Goal: Information Seeking & Learning: Learn about a topic

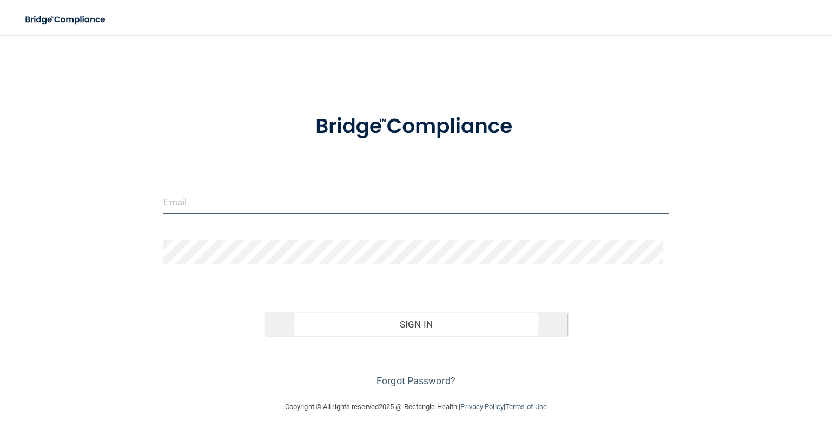
type input "[EMAIL_ADDRESS][DOMAIN_NAME]"
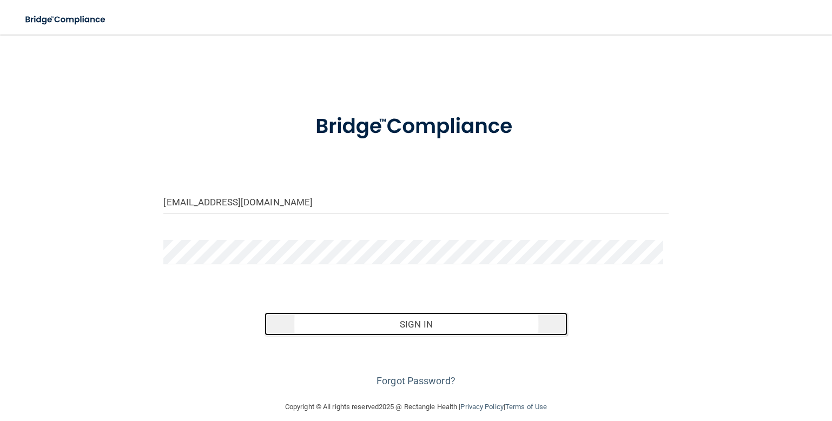
click at [395, 321] on button "Sign In" at bounding box center [416, 325] width 303 height 24
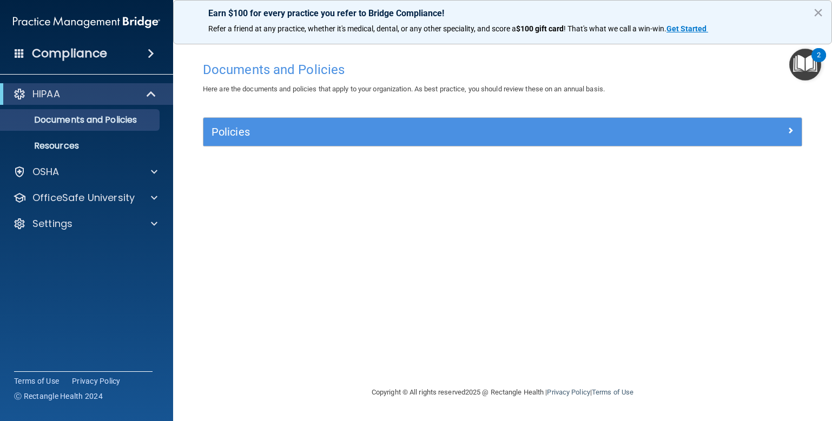
click at [805, 67] on img "Open Resource Center, 2 new notifications" at bounding box center [805, 65] width 32 height 32
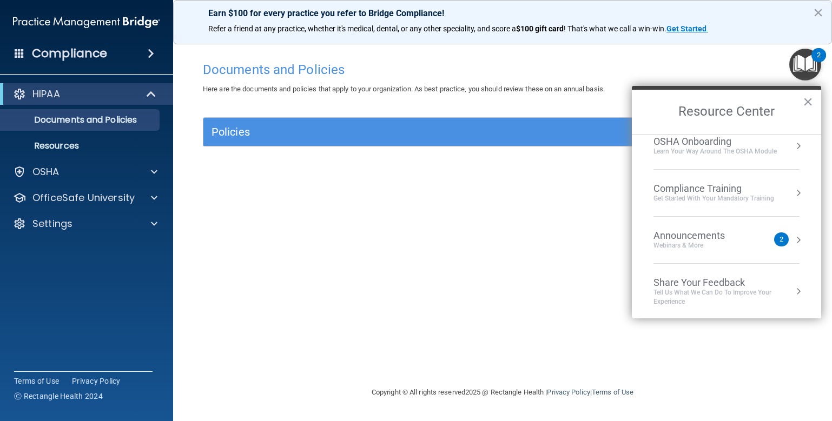
scroll to position [61, 0]
click at [707, 241] on div "Webinars & More" at bounding box center [700, 244] width 93 height 9
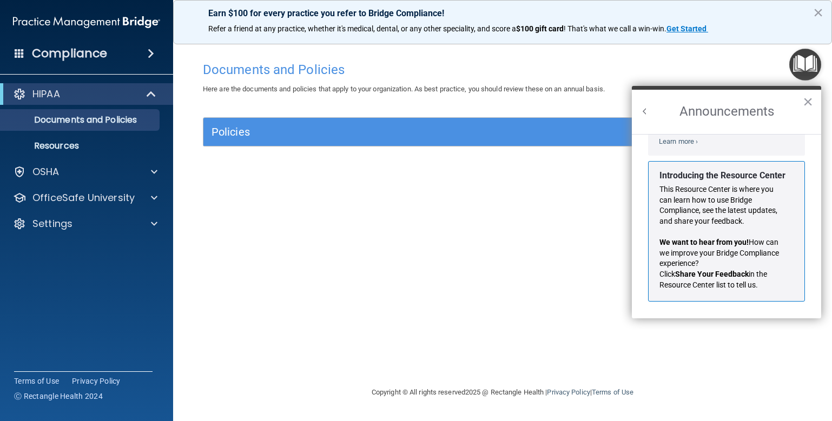
scroll to position [0, 0]
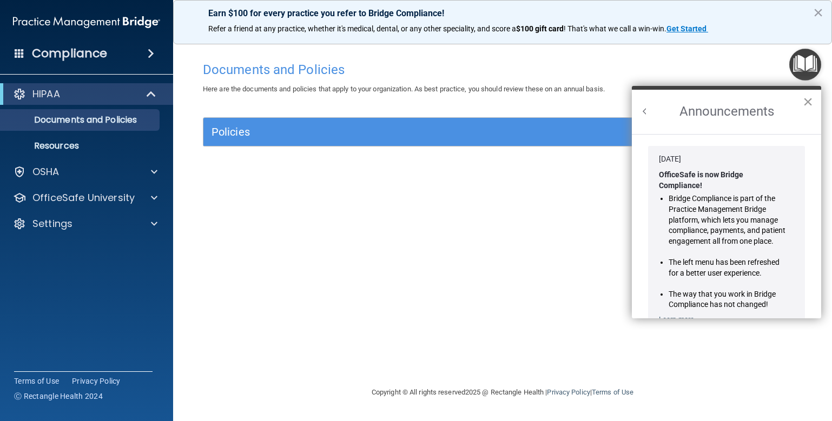
click at [807, 100] on button "×" at bounding box center [808, 101] width 10 height 17
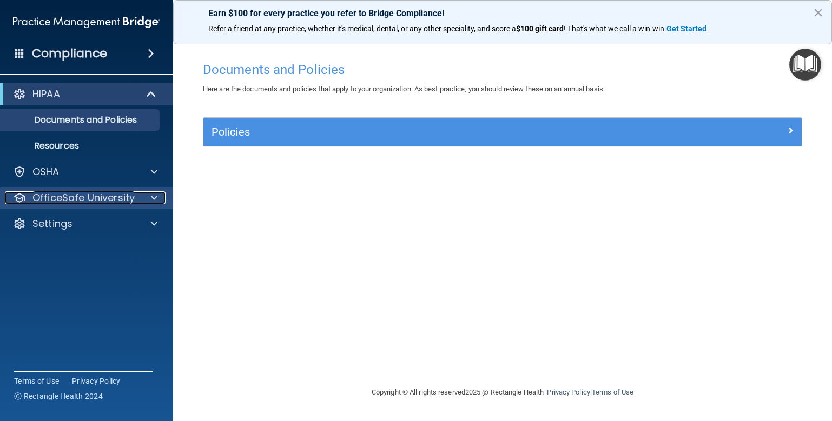
click at [117, 197] on p "OfficeSafe University" at bounding box center [83, 198] width 102 height 13
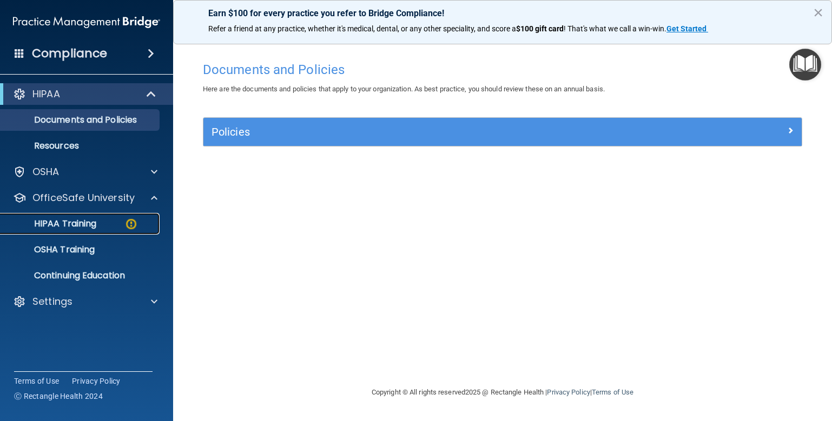
click at [103, 219] on div "HIPAA Training" at bounding box center [81, 224] width 148 height 11
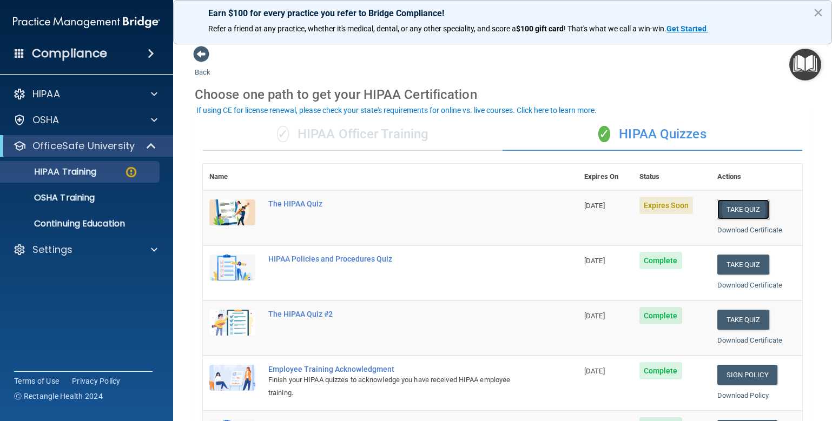
click at [747, 207] on button "Take Quiz" at bounding box center [743, 210] width 52 height 20
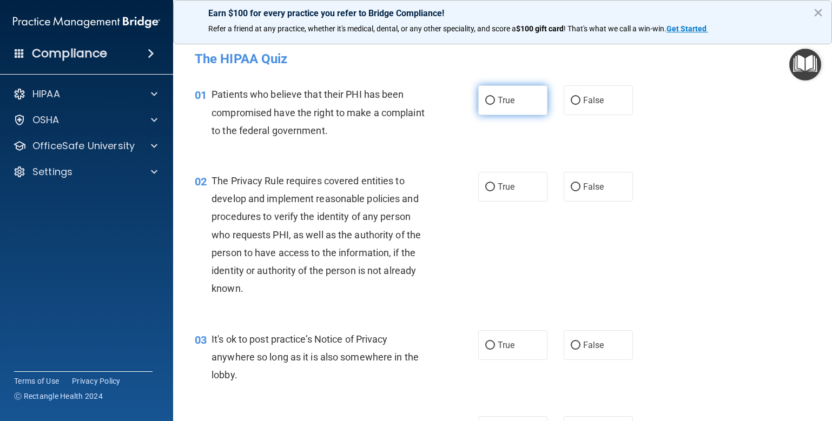
click at [525, 100] on label "True" at bounding box center [512, 100] width 69 height 30
click at [495, 100] on input "True" at bounding box center [490, 101] width 10 height 8
radio input "true"
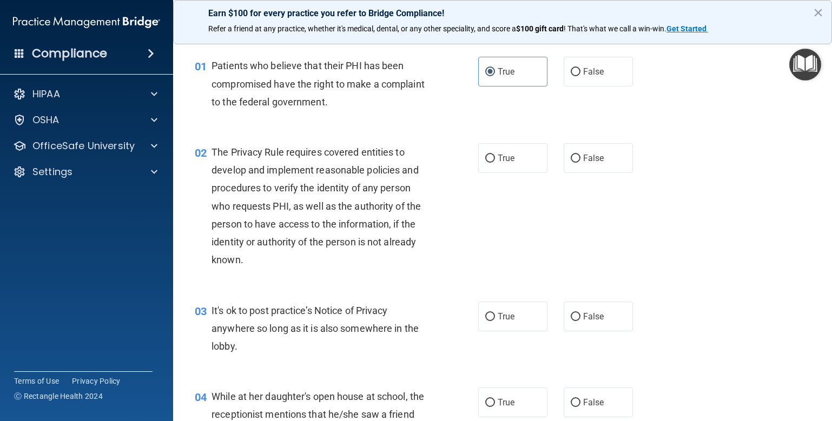
scroll to position [54, 0]
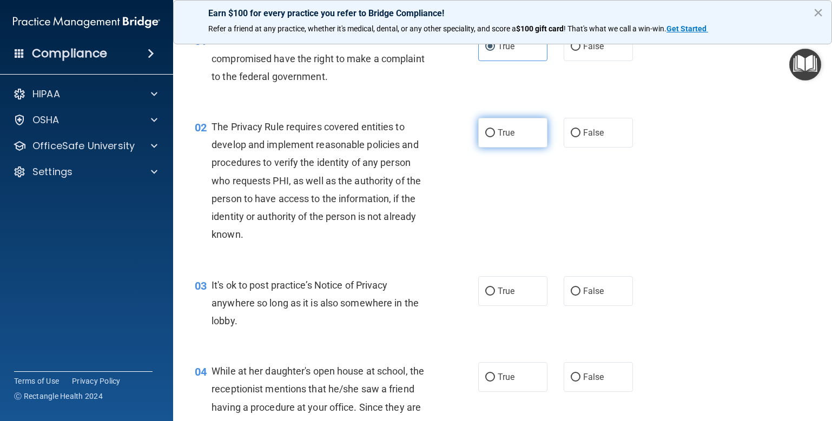
click at [498, 133] on span "True" at bounding box center [506, 133] width 17 height 10
click at [495, 133] on input "True" at bounding box center [490, 133] width 10 height 8
radio input "true"
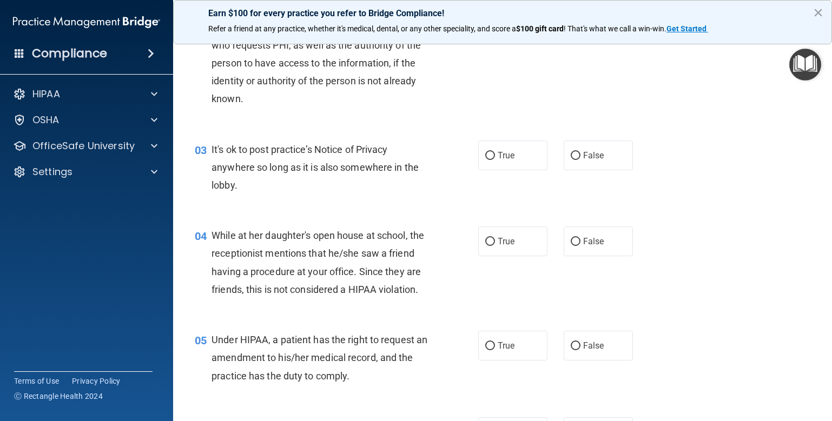
scroll to position [216, 0]
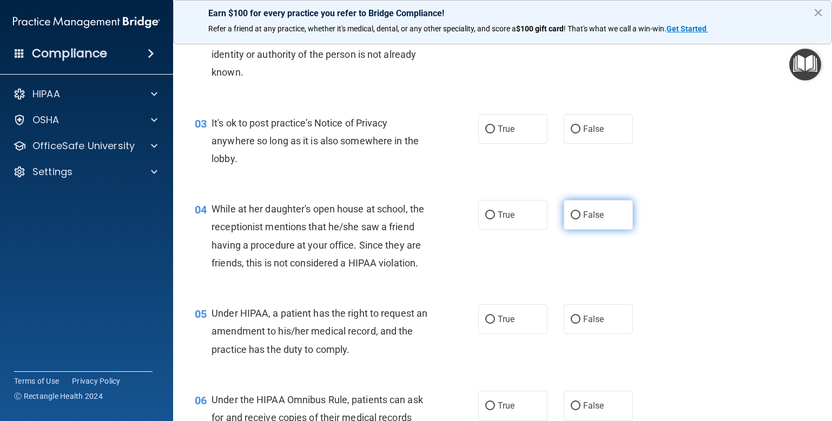
click at [567, 221] on label "False" at bounding box center [598, 215] width 69 height 30
click at [571, 220] on input "False" at bounding box center [576, 216] width 10 height 8
radio input "true"
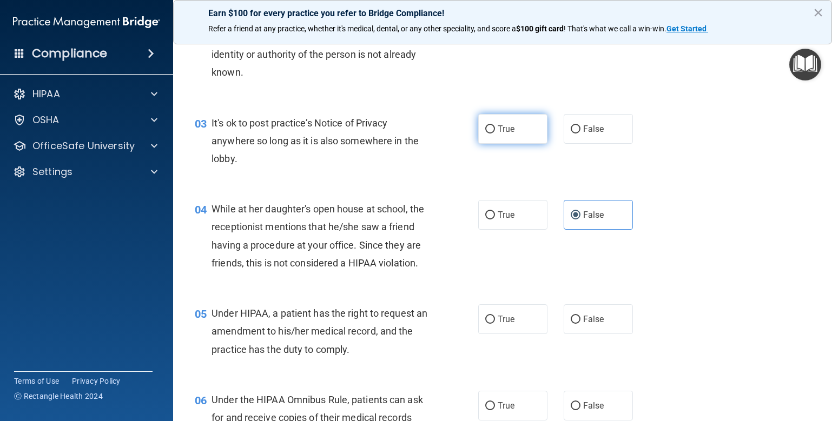
click at [492, 135] on label "True" at bounding box center [512, 129] width 69 height 30
click at [492, 134] on input "True" at bounding box center [490, 130] width 10 height 8
radio input "true"
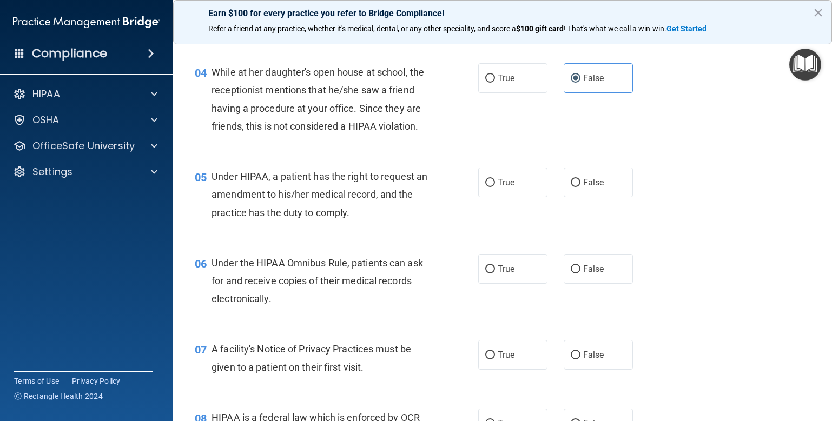
scroll to position [379, 0]
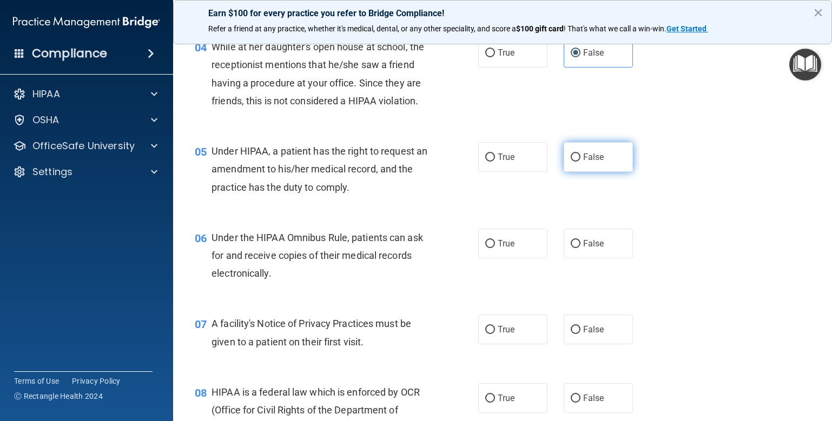
click at [583, 162] on span "False" at bounding box center [593, 157] width 21 height 10
click at [581, 162] on input "False" at bounding box center [576, 158] width 10 height 8
radio input "true"
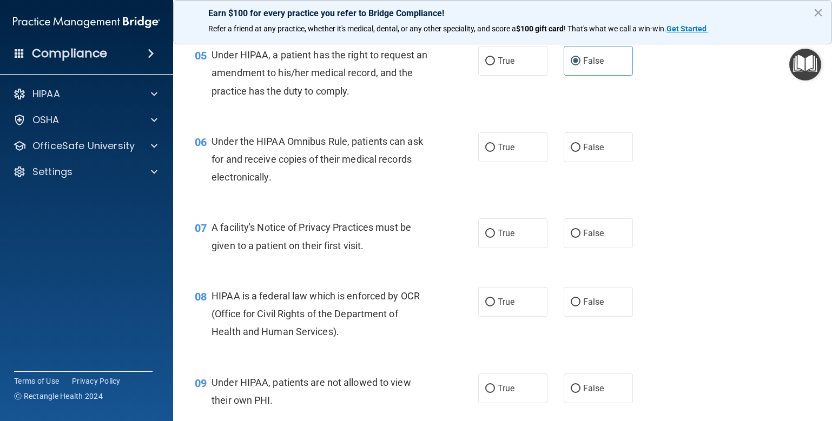
scroll to position [487, 0]
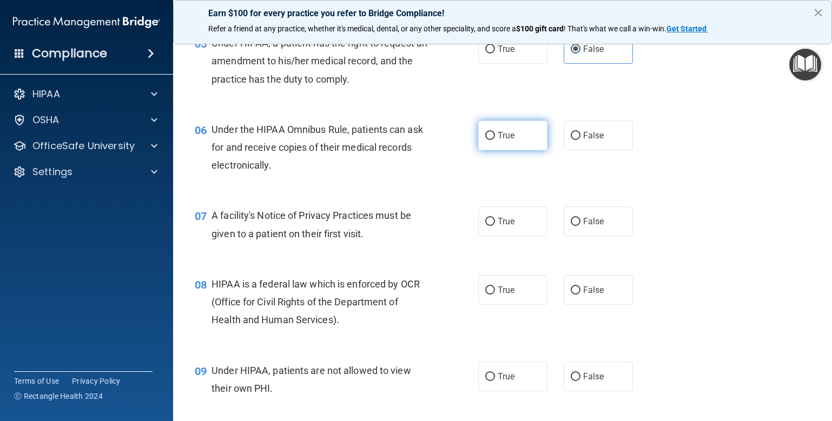
click at [487, 140] on input "True" at bounding box center [490, 136] width 10 height 8
radio input "true"
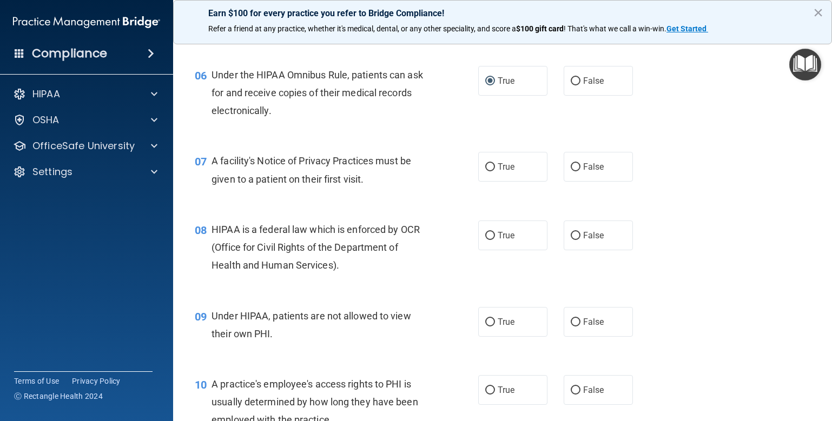
scroll to position [595, 0]
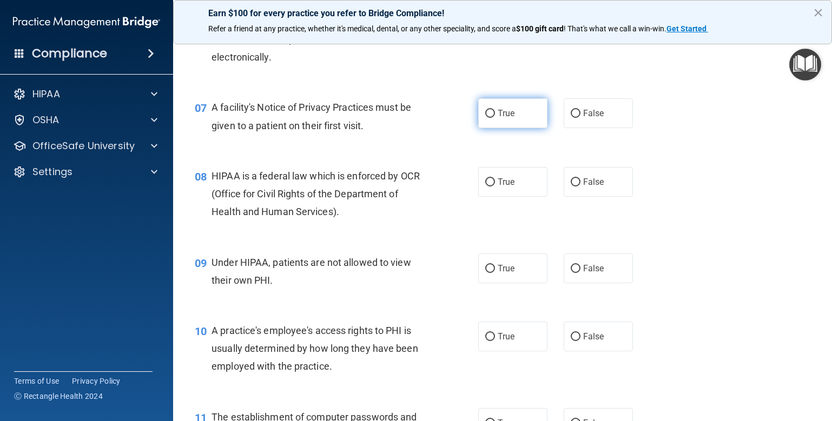
click at [499, 118] on span "True" at bounding box center [506, 113] width 17 height 10
click at [495, 118] on input "True" at bounding box center [490, 114] width 10 height 8
radio input "true"
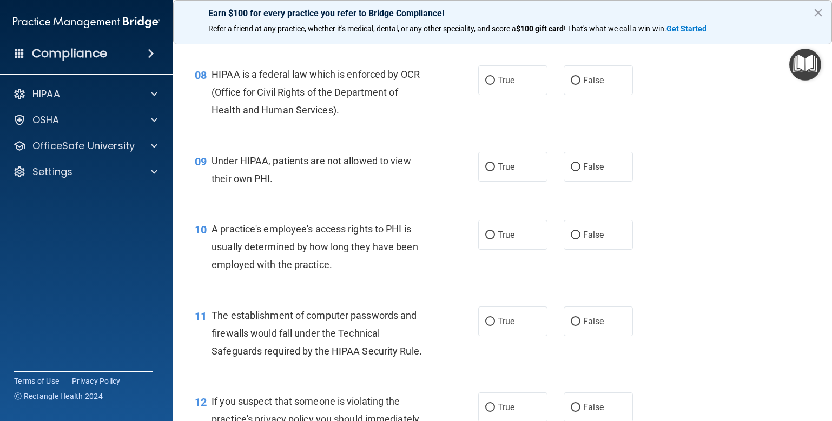
scroll to position [703, 0]
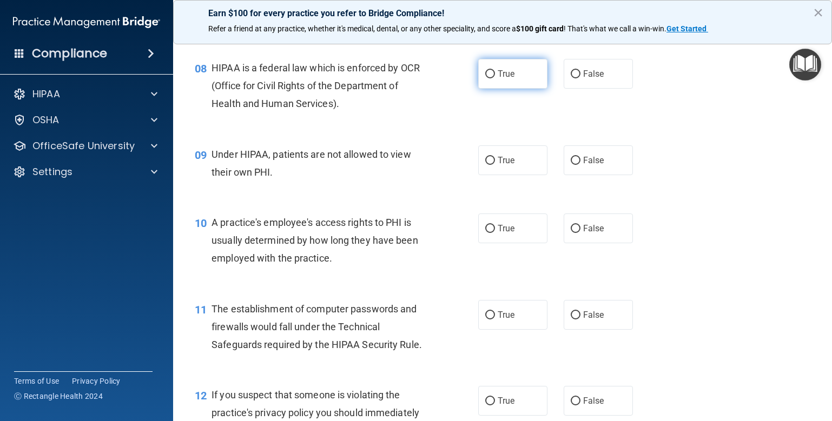
click at [494, 86] on label "True" at bounding box center [512, 74] width 69 height 30
click at [494, 78] on input "True" at bounding box center [490, 74] width 10 height 8
radio input "true"
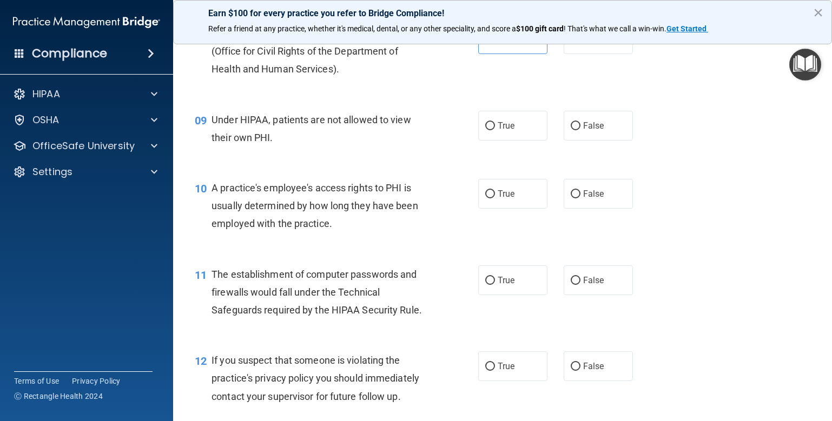
scroll to position [757, 0]
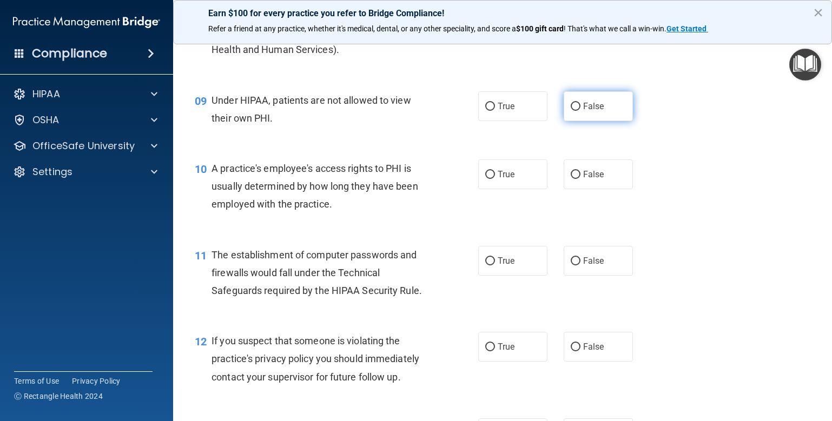
click at [572, 111] on input "False" at bounding box center [576, 107] width 10 height 8
radio input "true"
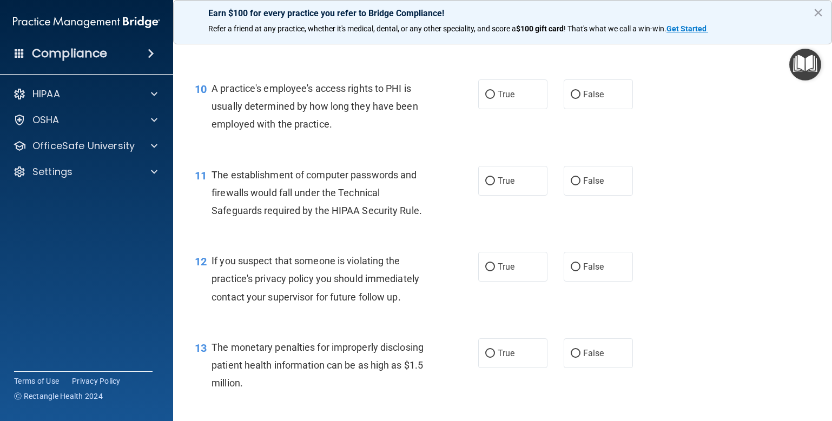
scroll to position [866, 0]
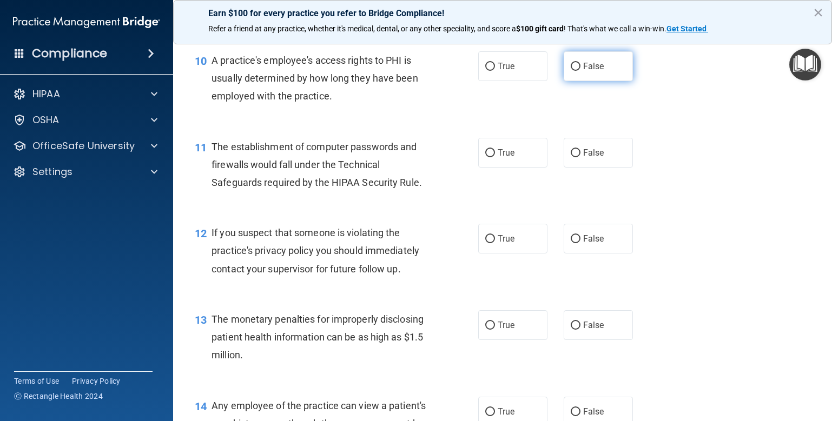
click at [575, 71] on input "False" at bounding box center [576, 67] width 10 height 8
radio input "true"
click at [497, 168] on label "True" at bounding box center [512, 153] width 69 height 30
click at [495, 157] on input "True" at bounding box center [490, 153] width 10 height 8
radio input "true"
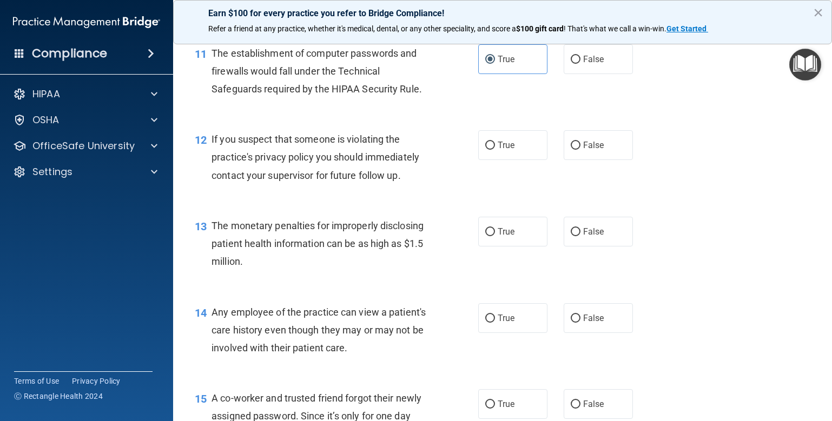
scroll to position [974, 0]
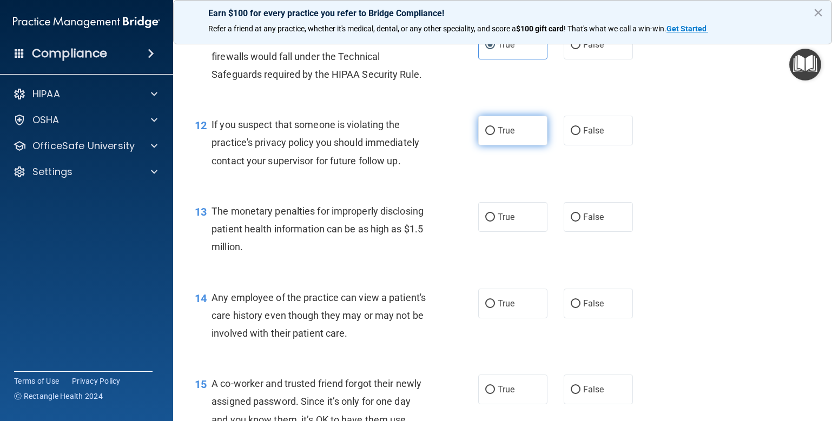
click at [493, 146] on label "True" at bounding box center [512, 131] width 69 height 30
click at [493, 135] on input "True" at bounding box center [490, 131] width 10 height 8
radio input "true"
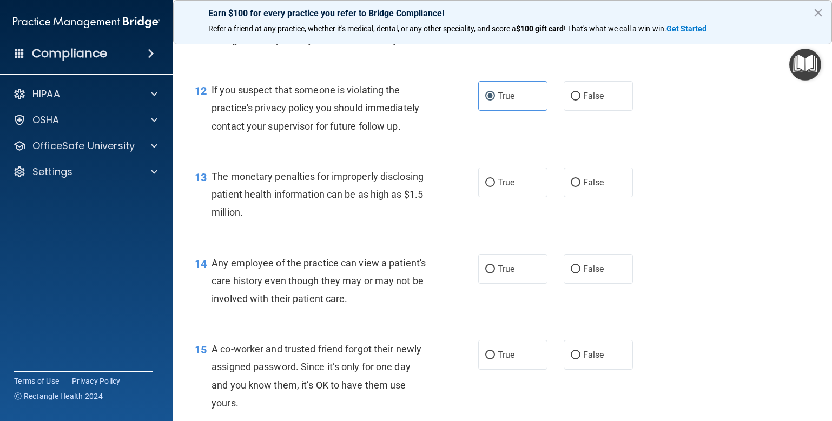
scroll to position [1028, 0]
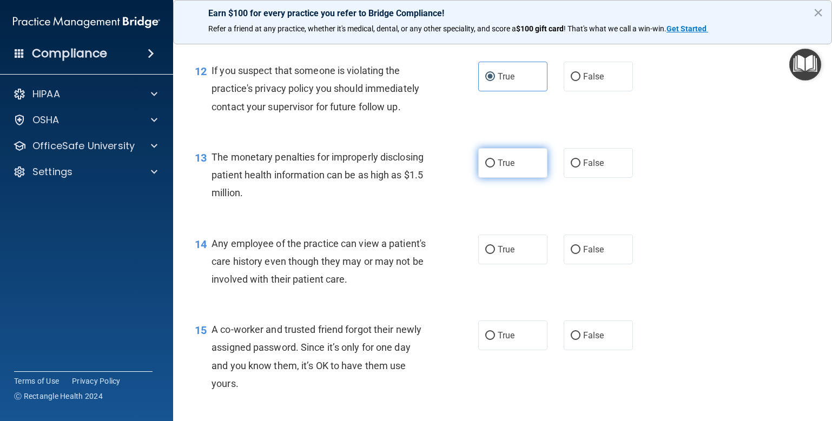
click at [498, 168] on span "True" at bounding box center [506, 163] width 17 height 10
click at [495, 168] on input "True" at bounding box center [490, 164] width 10 height 8
radio input "true"
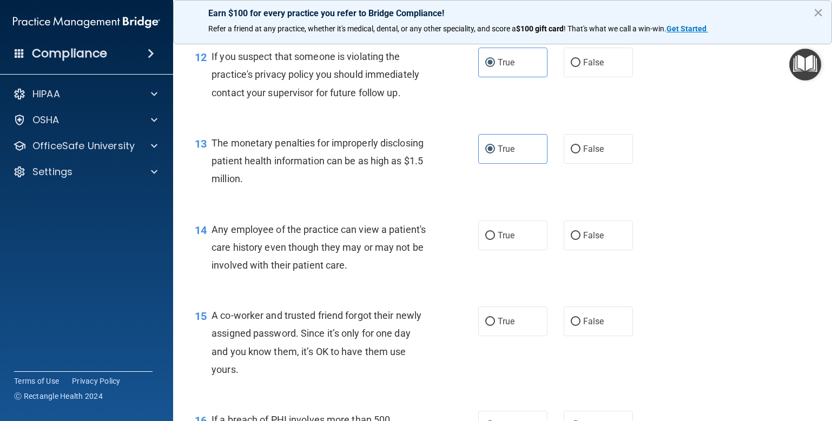
scroll to position [1082, 0]
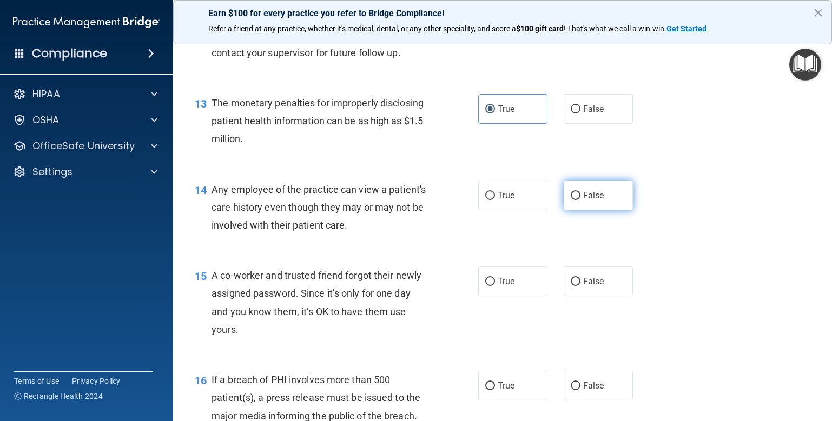
click at [572, 200] on input "False" at bounding box center [576, 196] width 10 height 8
radio input "true"
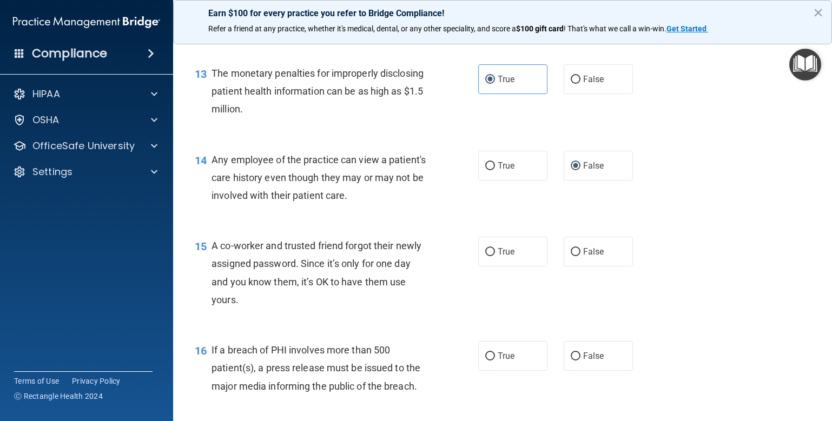
scroll to position [1136, 0]
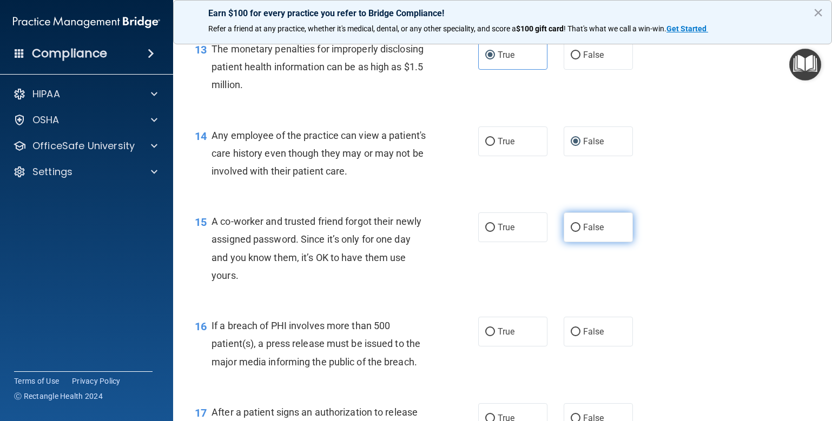
click at [568, 242] on label "False" at bounding box center [598, 228] width 69 height 30
click at [571, 232] on input "False" at bounding box center [576, 228] width 10 height 8
radio input "true"
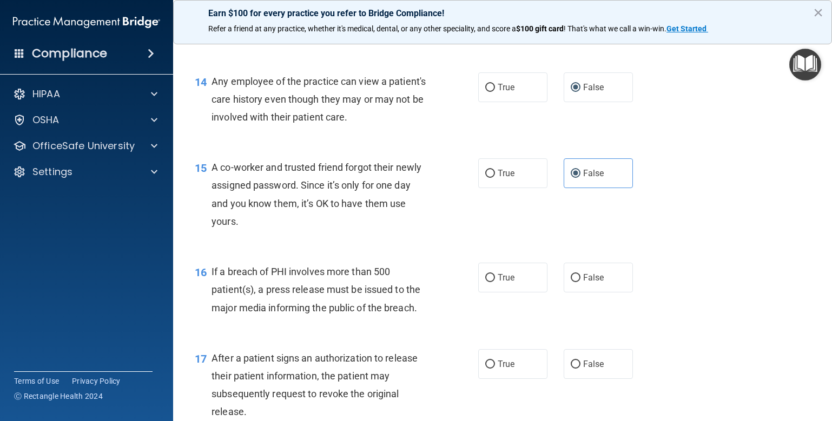
scroll to position [1244, 0]
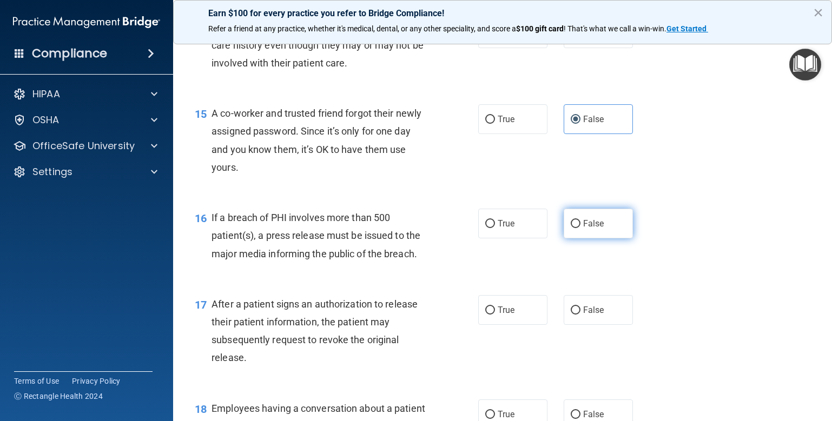
click at [571, 228] on input "False" at bounding box center [576, 224] width 10 height 8
radio input "true"
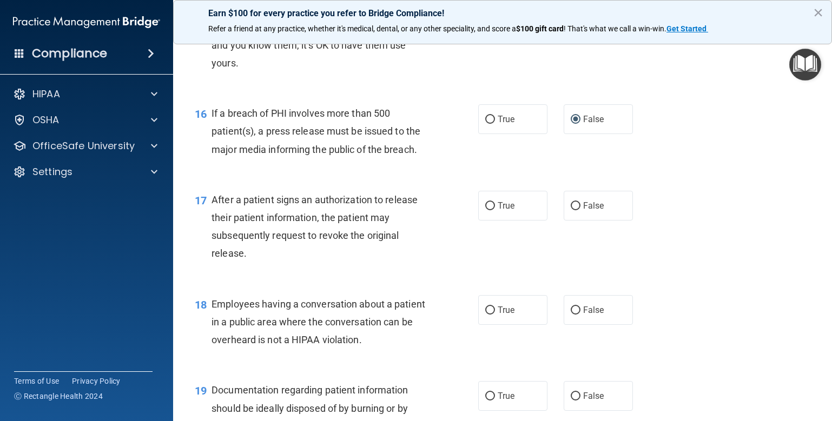
scroll to position [1353, 0]
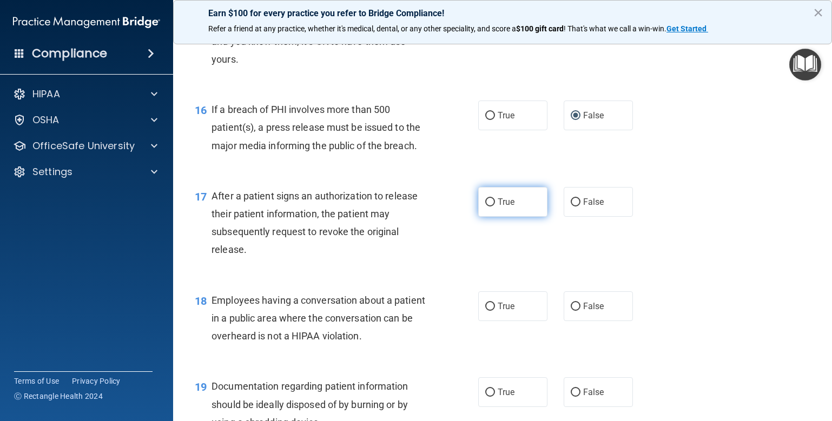
click at [492, 217] on label "True" at bounding box center [512, 202] width 69 height 30
click at [492, 207] on input "True" at bounding box center [490, 203] width 10 height 8
radio input "true"
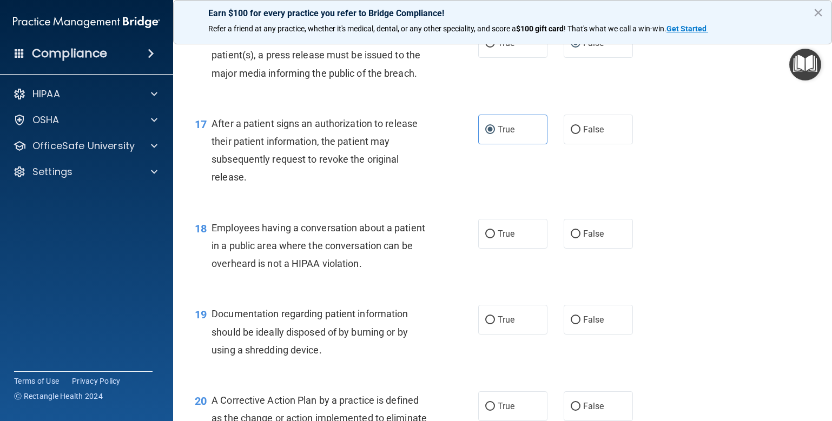
scroll to position [1461, 0]
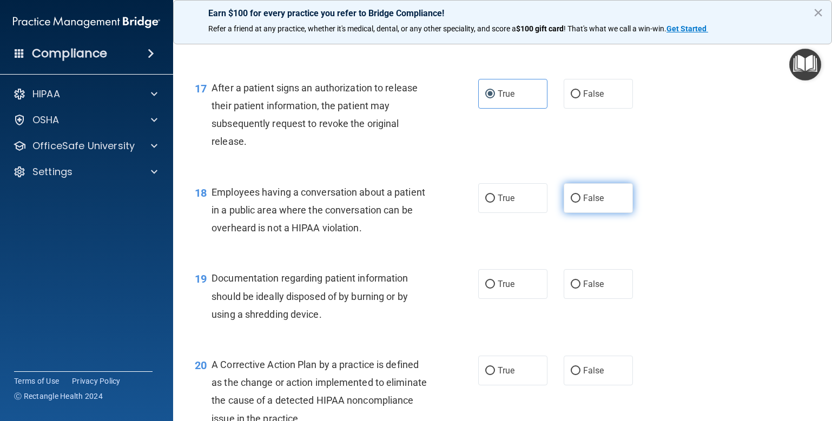
click at [572, 203] on input "False" at bounding box center [576, 199] width 10 height 8
radio input "true"
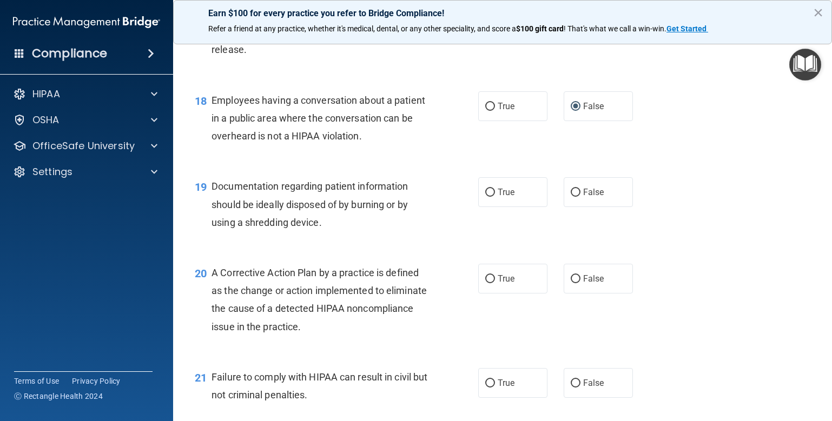
scroll to position [1569, 0]
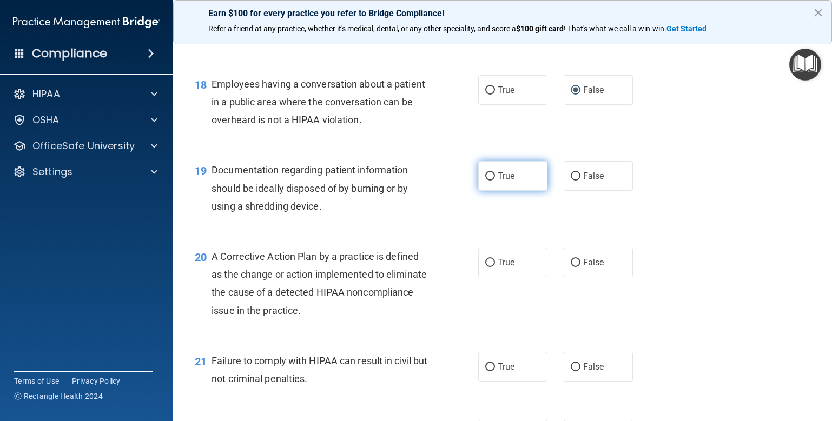
click at [503, 191] on label "True" at bounding box center [512, 176] width 69 height 30
click at [495, 181] on input "True" at bounding box center [490, 177] width 10 height 8
radio input "true"
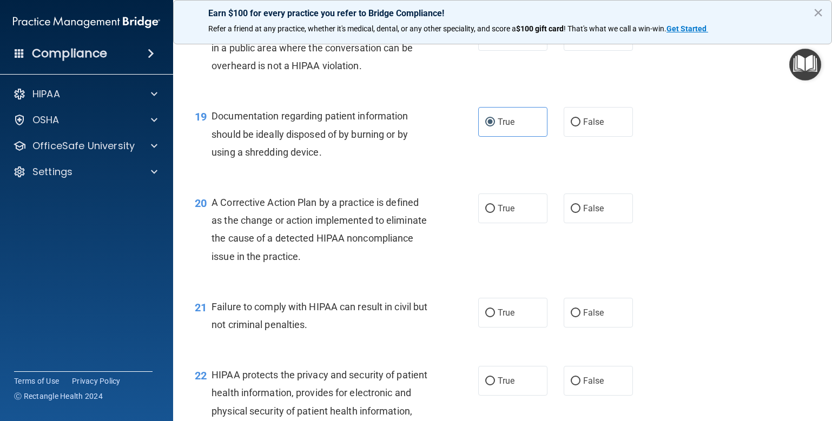
scroll to position [1677, 0]
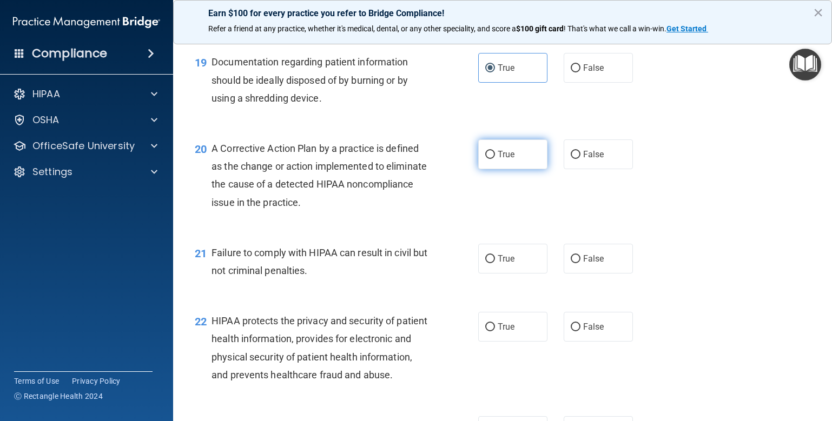
click at [504, 160] on span "True" at bounding box center [506, 154] width 17 height 10
click at [495, 159] on input "True" at bounding box center [490, 155] width 10 height 8
radio input "true"
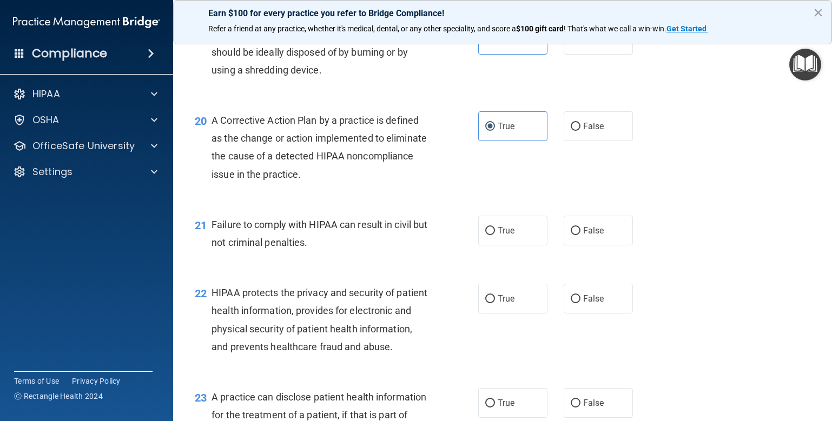
scroll to position [1731, 0]
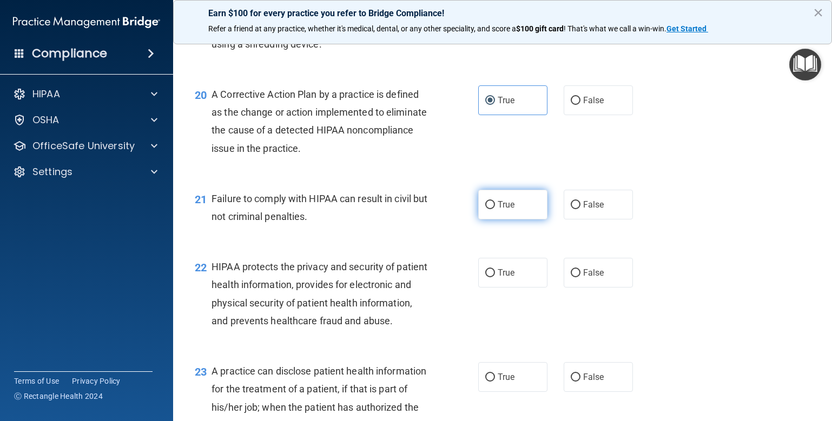
click at [490, 209] on input "True" at bounding box center [490, 205] width 10 height 8
radio input "true"
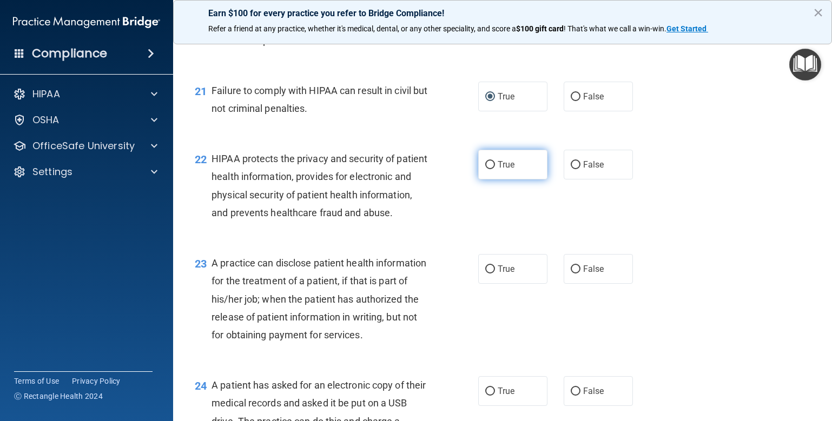
click at [519, 180] on label "True" at bounding box center [512, 165] width 69 height 30
click at [495, 169] on input "True" at bounding box center [490, 165] width 10 height 8
radio input "true"
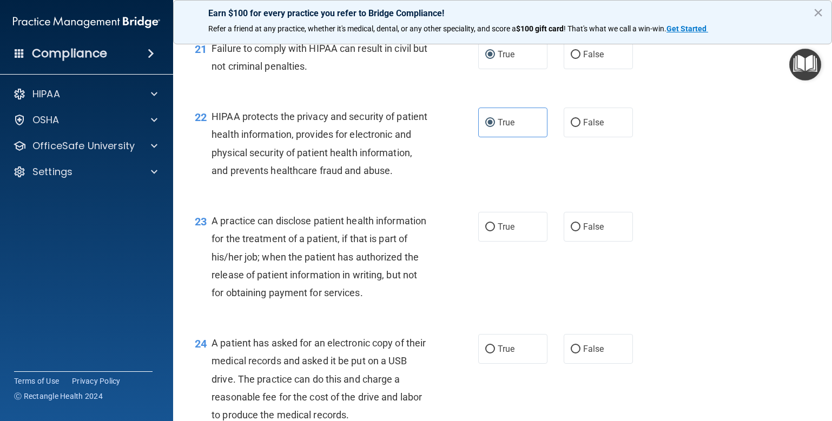
scroll to position [1948, 0]
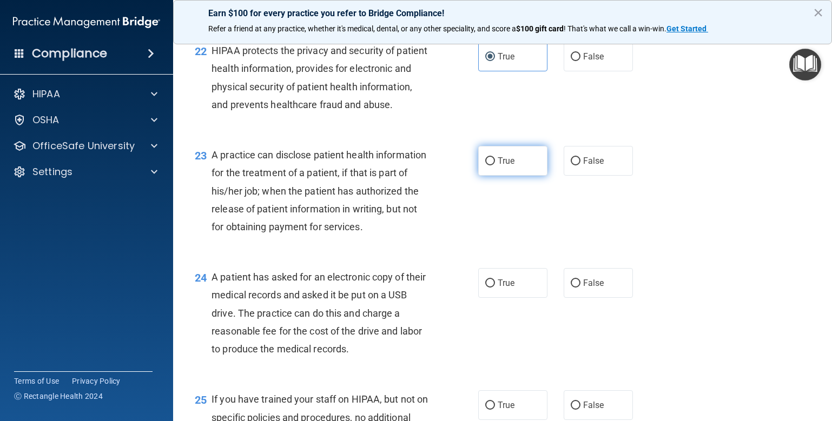
click at [506, 176] on label "True" at bounding box center [512, 161] width 69 height 30
click at [495, 166] on input "True" at bounding box center [490, 161] width 10 height 8
radio input "true"
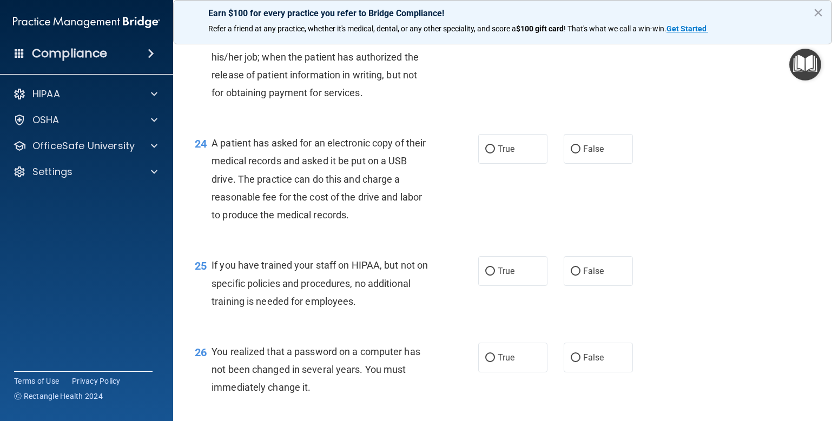
scroll to position [2110, 0]
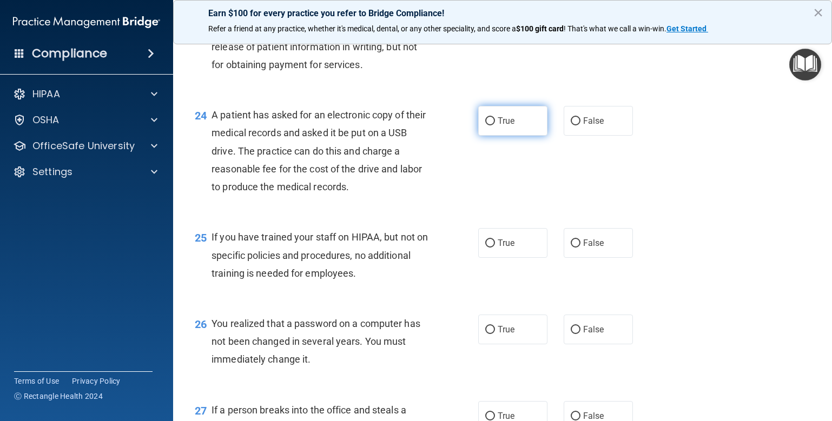
click at [486, 126] on input "True" at bounding box center [490, 121] width 10 height 8
radio input "true"
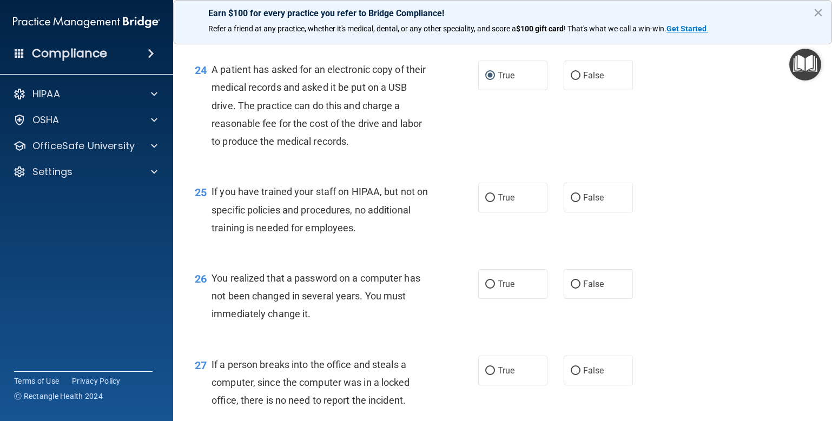
scroll to position [2218, 0]
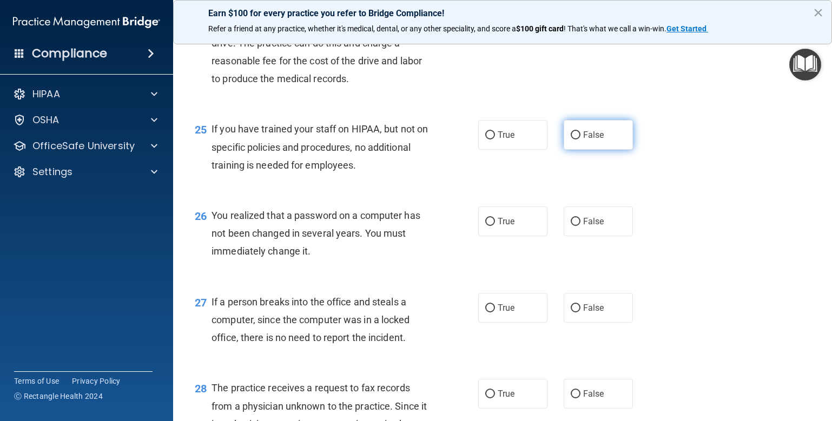
click at [576, 150] on label "False" at bounding box center [598, 135] width 69 height 30
click at [576, 140] on input "False" at bounding box center [576, 135] width 10 height 8
radio input "true"
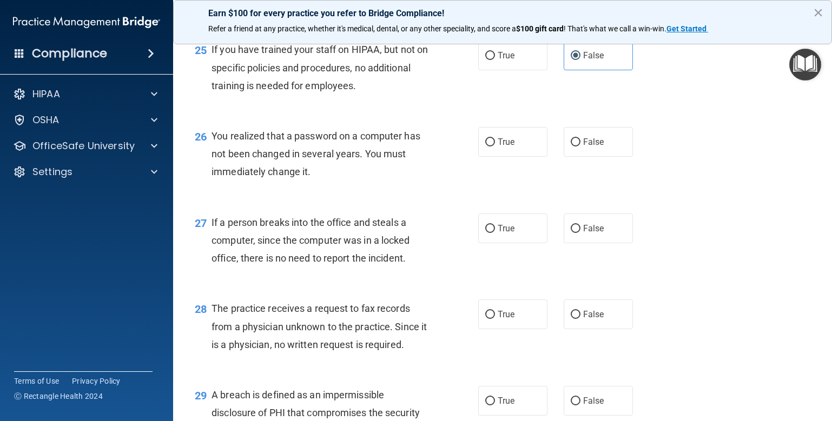
scroll to position [2326, 0]
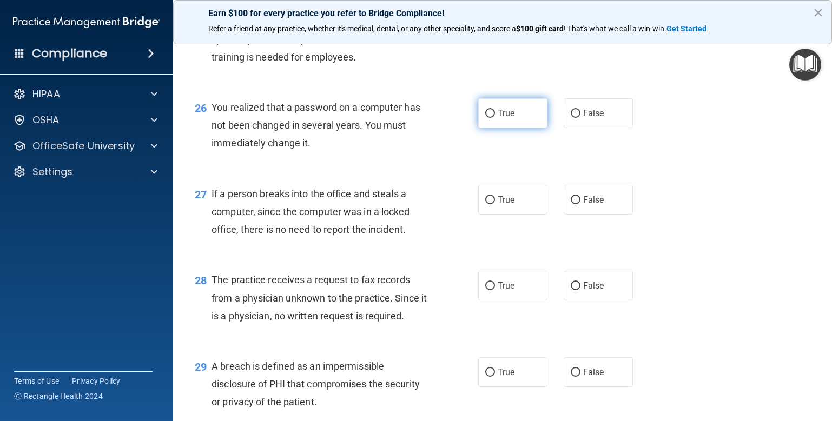
click at [519, 128] on label "True" at bounding box center [512, 113] width 69 height 30
click at [495, 118] on input "True" at bounding box center [490, 114] width 10 height 8
radio input "true"
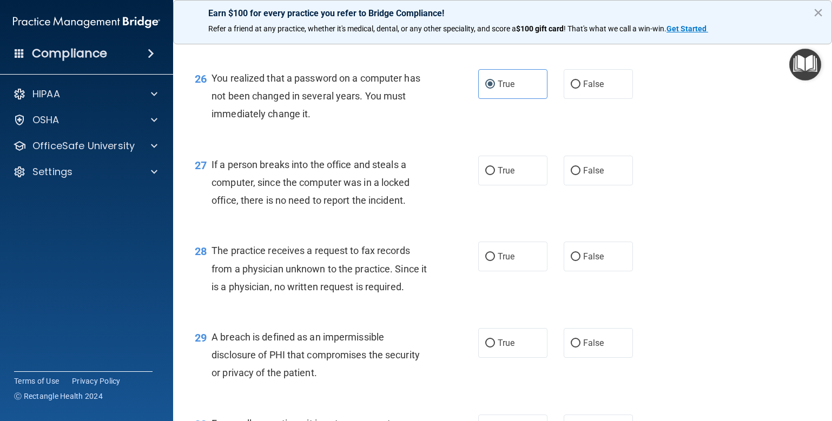
scroll to position [2381, 0]
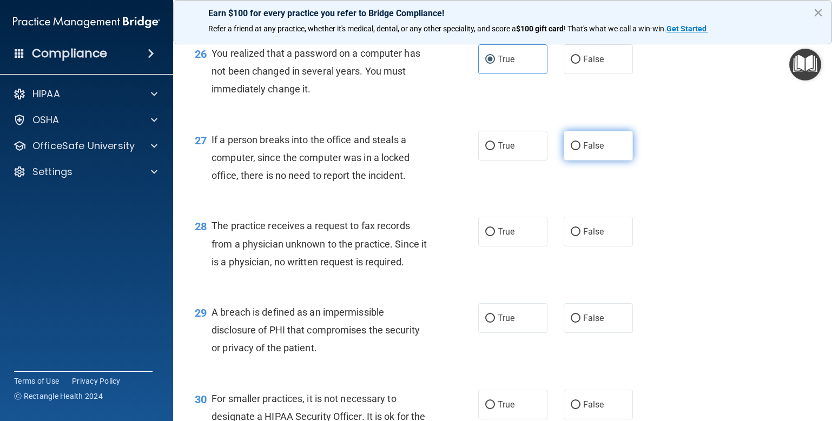
click at [585, 151] on span "False" at bounding box center [593, 146] width 21 height 10
click at [581, 150] on input "False" at bounding box center [576, 146] width 10 height 8
radio input "true"
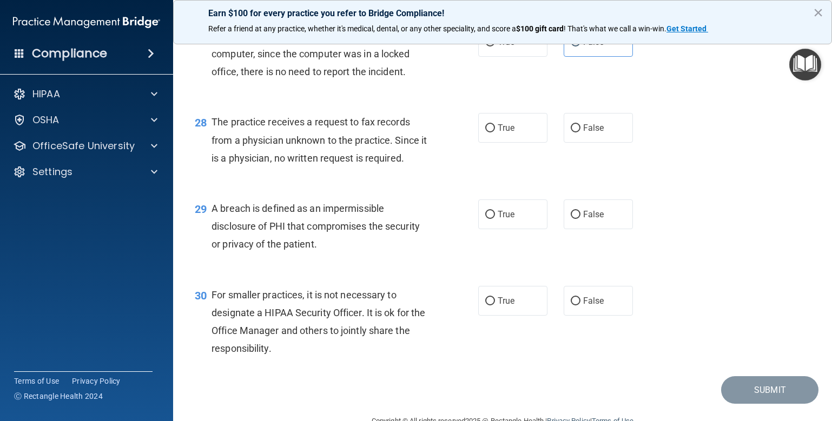
scroll to position [2489, 0]
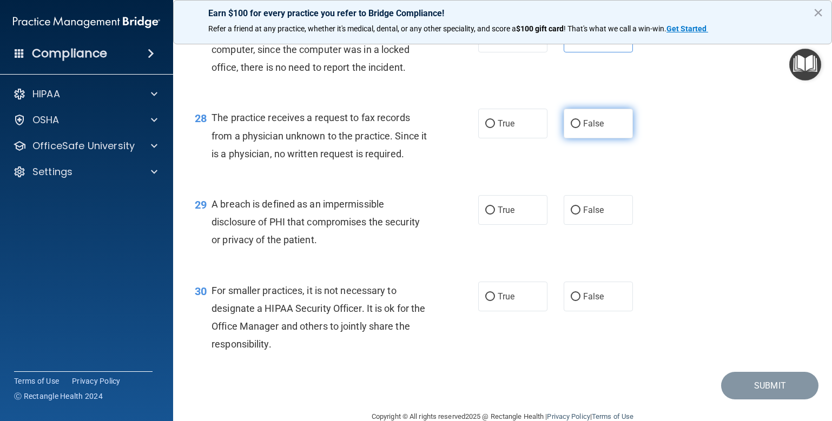
click at [583, 129] on span "False" at bounding box center [593, 123] width 21 height 10
click at [578, 128] on input "False" at bounding box center [576, 124] width 10 height 8
radio input "true"
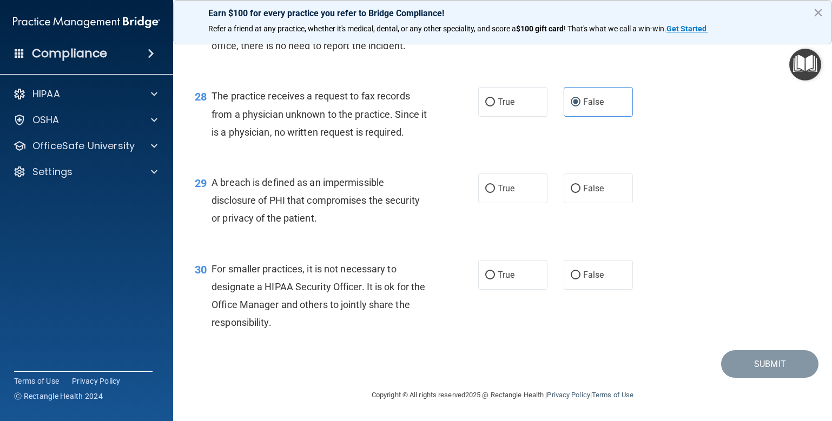
scroll to position [2543, 0]
click at [498, 194] on span "True" at bounding box center [506, 188] width 17 height 10
click at [495, 193] on input "True" at bounding box center [490, 189] width 10 height 8
radio input "true"
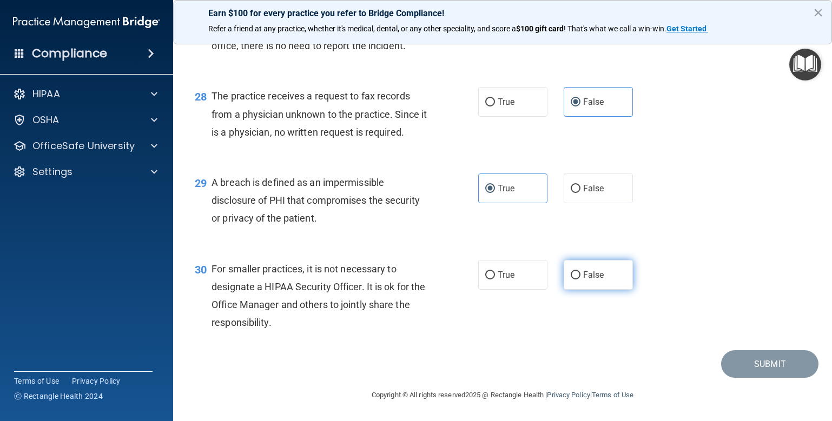
click at [601, 272] on label "False" at bounding box center [598, 275] width 69 height 30
click at [581, 272] on input "False" at bounding box center [576, 276] width 10 height 8
radio input "true"
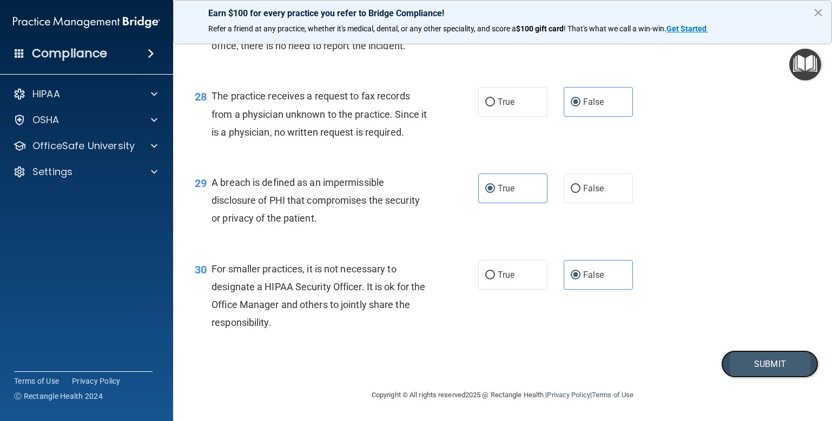
click at [751, 366] on button "Submit" at bounding box center [769, 365] width 97 height 28
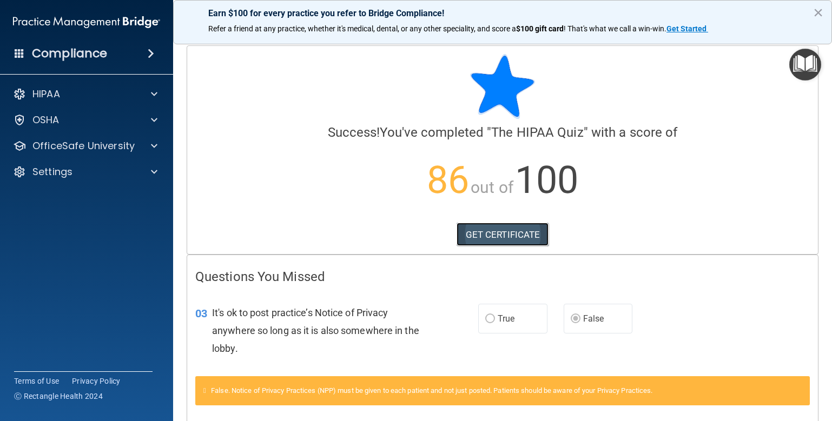
click at [500, 234] on link "GET CERTIFICATE" at bounding box center [503, 235] width 93 height 24
